Goal: Find specific page/section: Find specific page/section

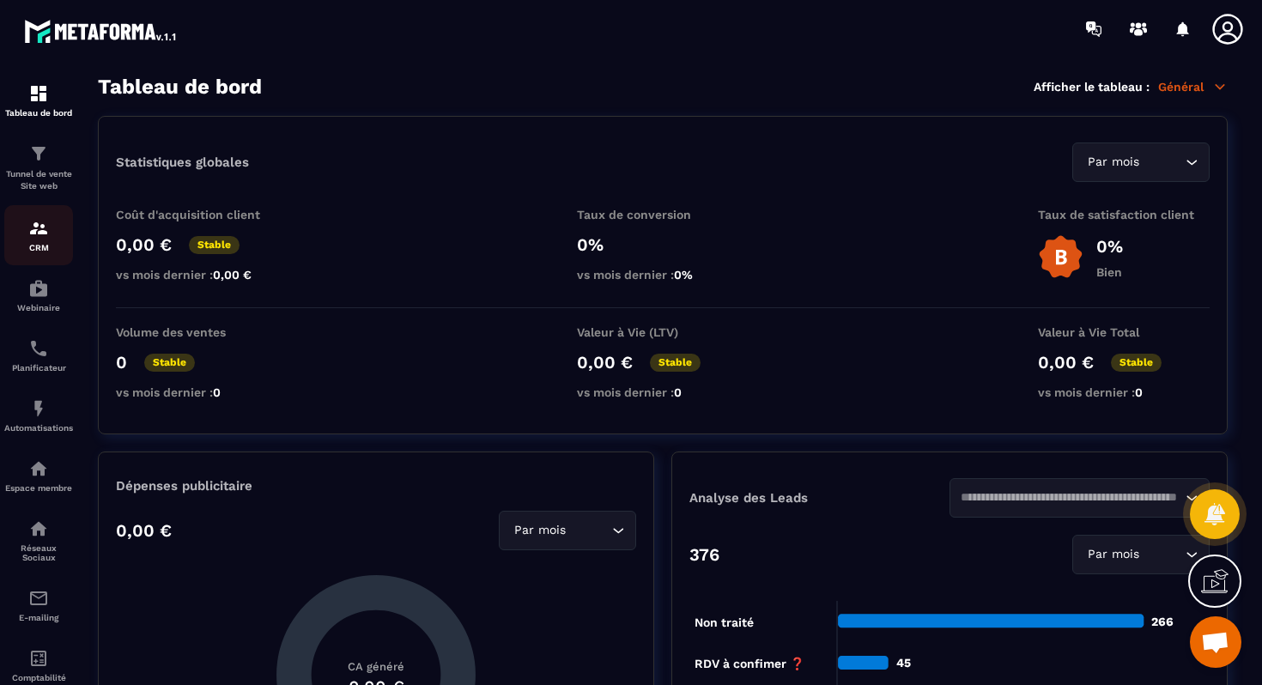
click at [37, 236] on img at bounding box center [38, 228] width 21 height 21
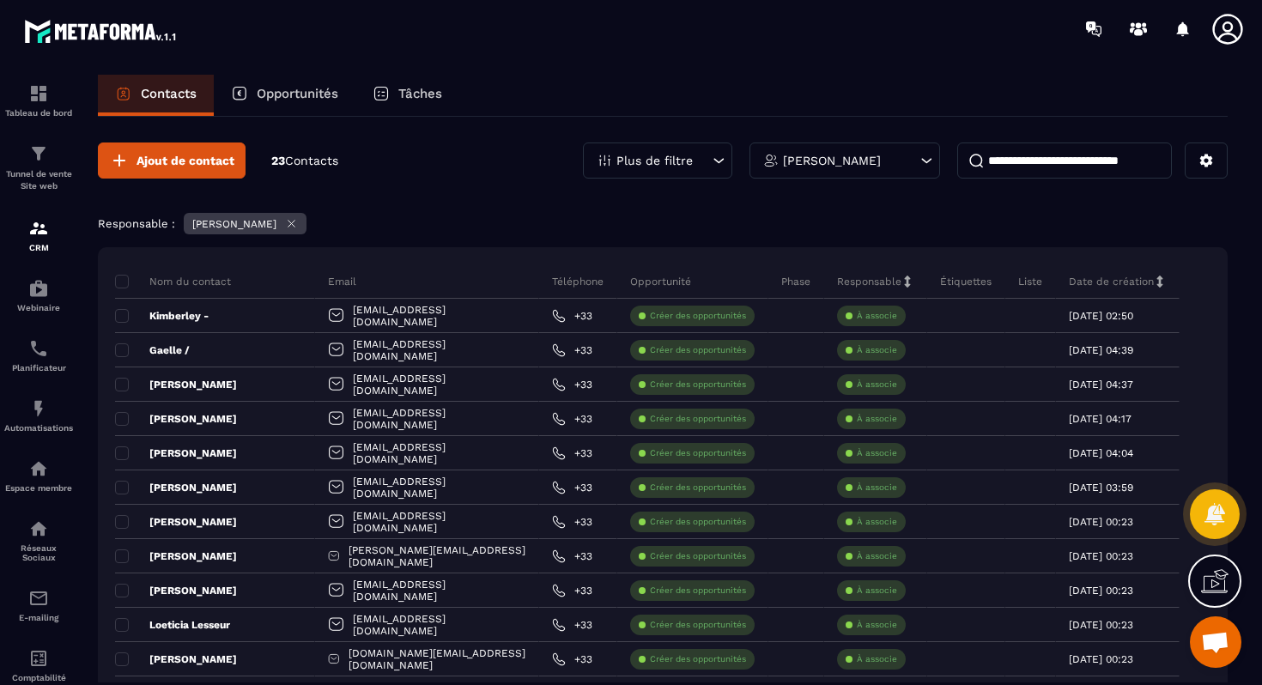
click at [269, 105] on div "Opportunités" at bounding box center [285, 95] width 142 height 41
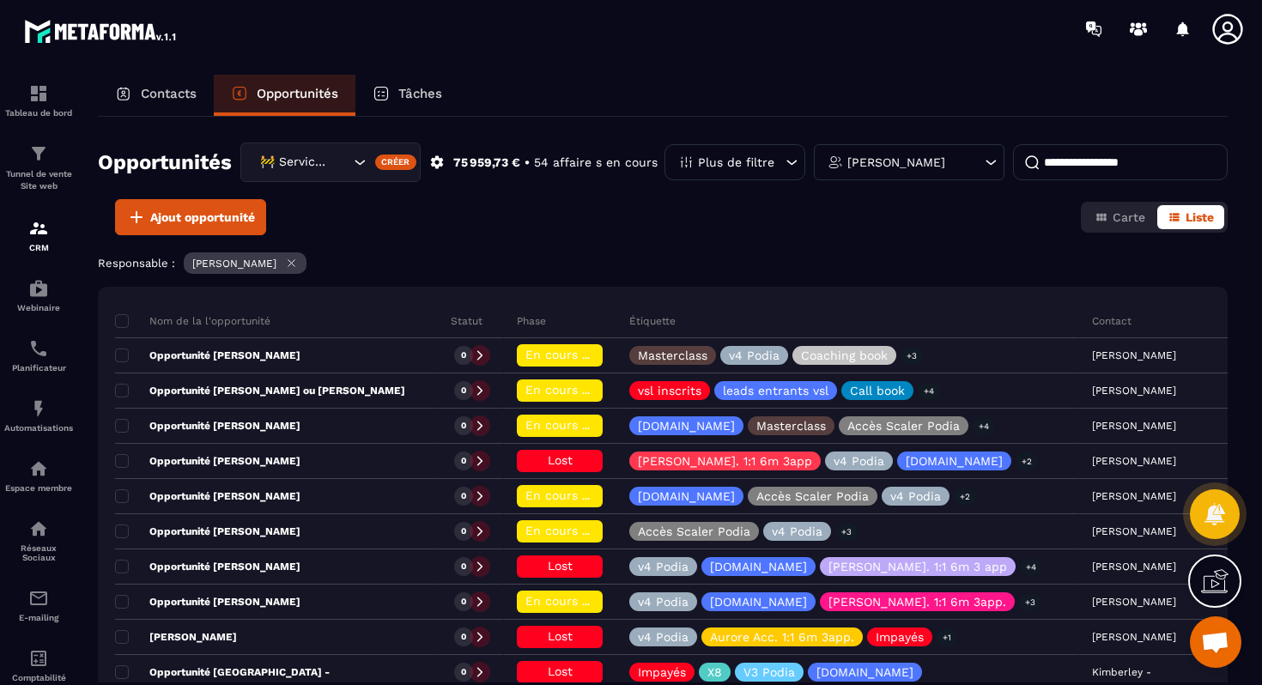
click at [1065, 157] on input at bounding box center [1120, 162] width 215 height 36
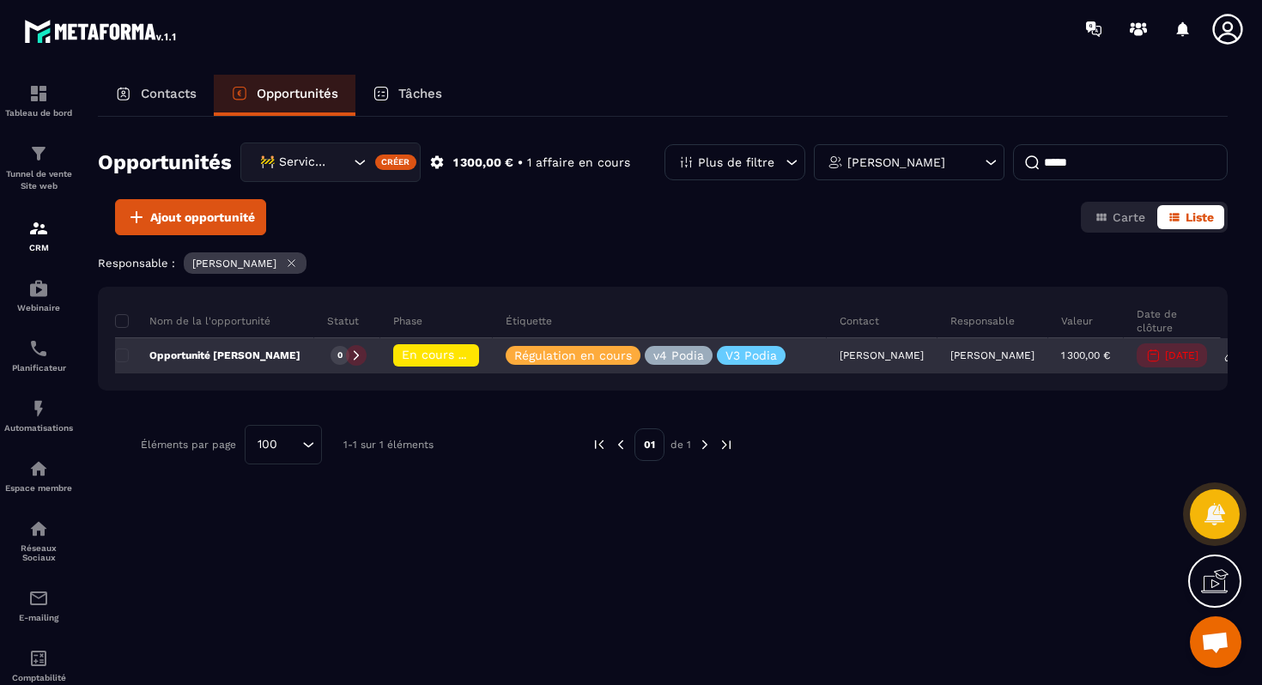
type input "*****"
click at [213, 366] on div "Opportunité [PERSON_NAME]" at bounding box center [214, 356] width 199 height 34
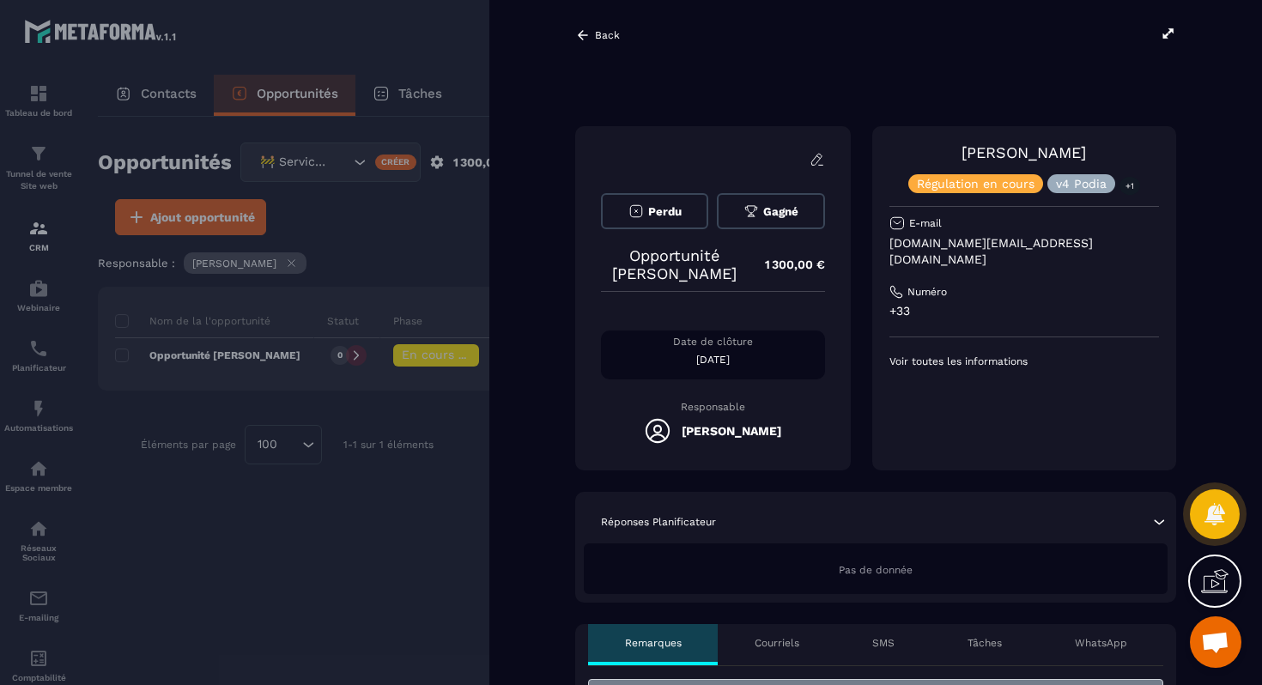
scroll to position [206, 0]
